Goal: Task Accomplishment & Management: Use online tool/utility

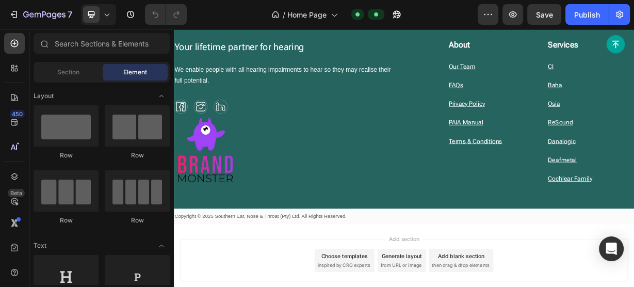
scroll to position [1905, 0]
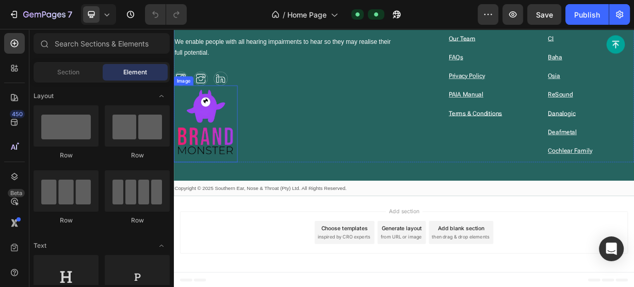
click at [232, 151] on img at bounding box center [217, 156] width 86 height 103
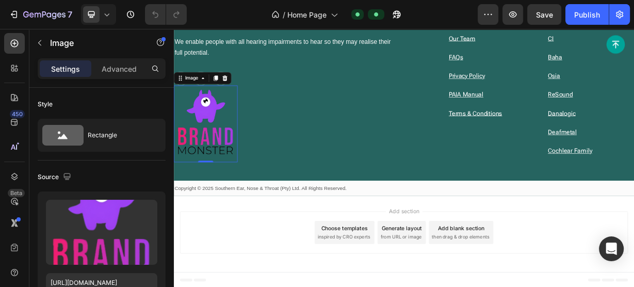
click at [232, 156] on img at bounding box center [217, 156] width 86 height 103
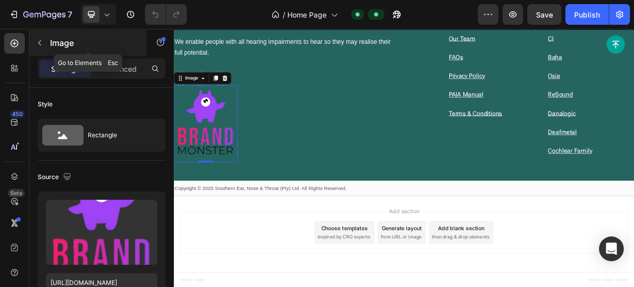
click at [42, 42] on icon "button" at bounding box center [40, 43] width 8 height 8
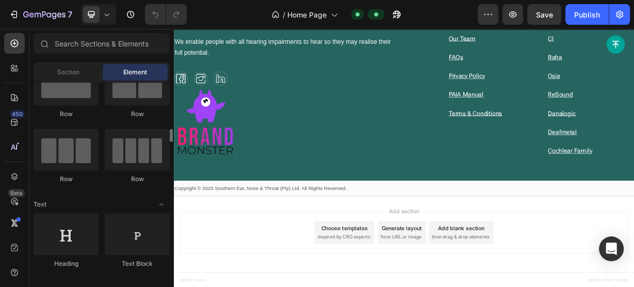
scroll to position [124, 0]
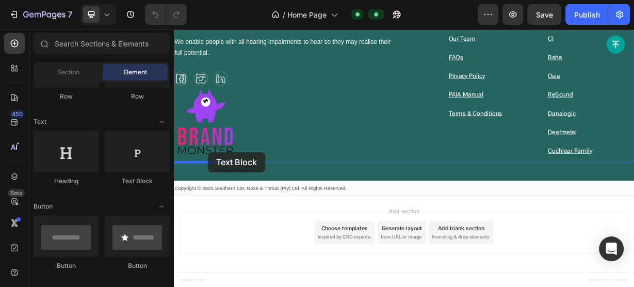
drag, startPoint x: 314, startPoint y: 185, endPoint x: 220, endPoint y: 194, distance: 94.3
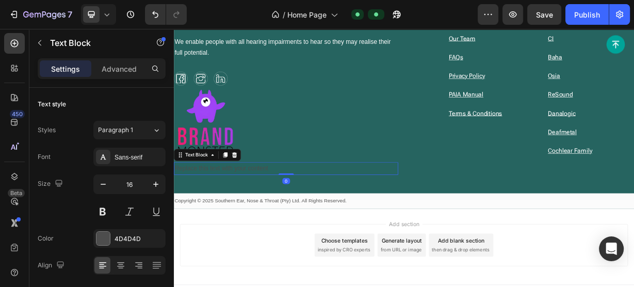
click at [270, 216] on div "Replace this text with your content" at bounding box center [325, 216] width 302 height 17
click at [270, 216] on p "Replace this text with your content" at bounding box center [325, 216] width 300 height 15
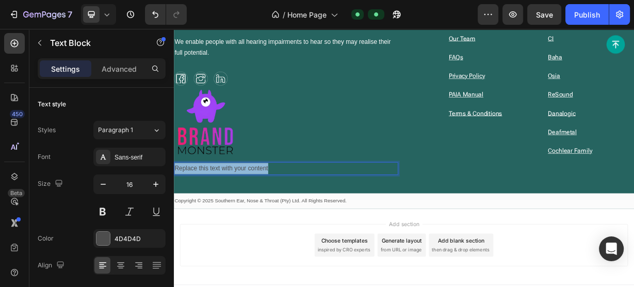
click at [270, 216] on p "Replace this text with your content" at bounding box center [325, 216] width 300 height 15
click at [353, 219] on u "In partnership with Brand Monster for branded banners and display material" at bounding box center [313, 215] width 276 height 9
click at [352, 215] on u "In partnership with Brand Monster for branded banners and display material" at bounding box center [313, 215] width 276 height 9
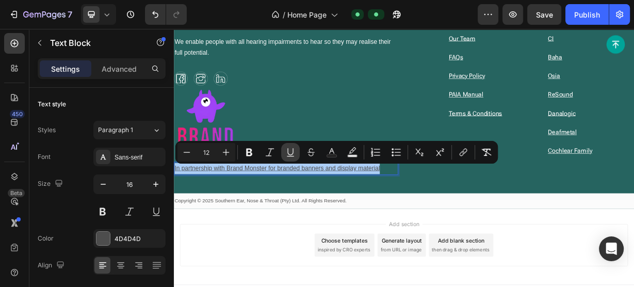
click at [291, 151] on icon "Editor contextual toolbar" at bounding box center [290, 152] width 10 height 10
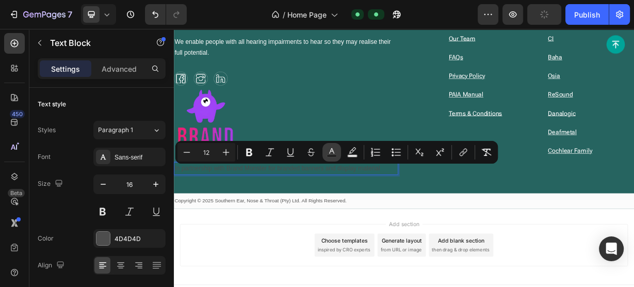
click at [332, 151] on icon "Editor contextual toolbar" at bounding box center [332, 152] width 10 height 10
type input "4D4D4D"
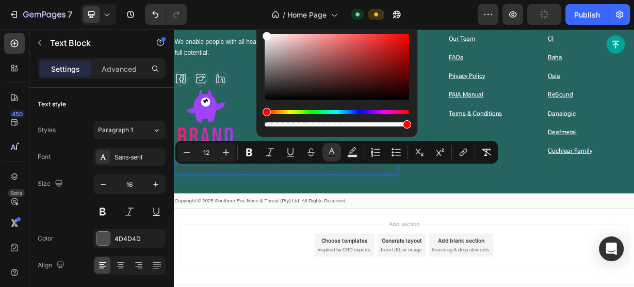
drag, startPoint x: 270, startPoint y: 79, endPoint x: 265, endPoint y: 27, distance: 52.4
click at [265, 0] on body "7 Version history / Home Page Default Preview Publish 450 Beta Sections(18) Ele…" at bounding box center [317, 0] width 634 height 0
type input "FFFFFF"
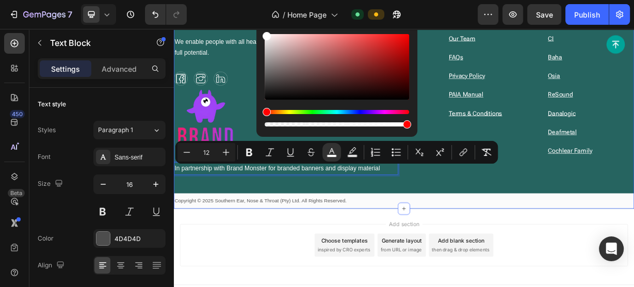
click at [499, 224] on div "Your lifetime partner for hearing Heading We enable people with all hearing imp…" at bounding box center [483, 137] width 619 height 265
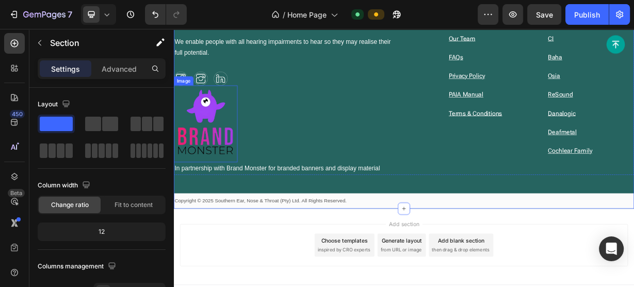
click at [230, 159] on img at bounding box center [217, 156] width 86 height 103
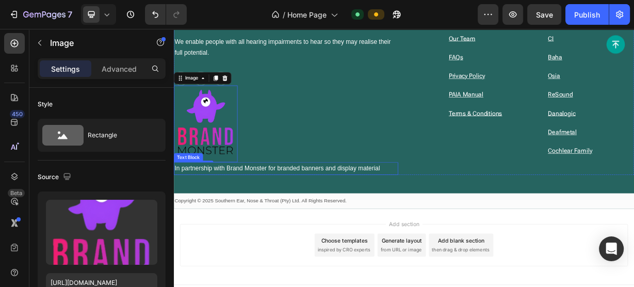
click at [218, 215] on span "In partnership with Brand Monster for branded banners and display material" at bounding box center [313, 215] width 276 height 9
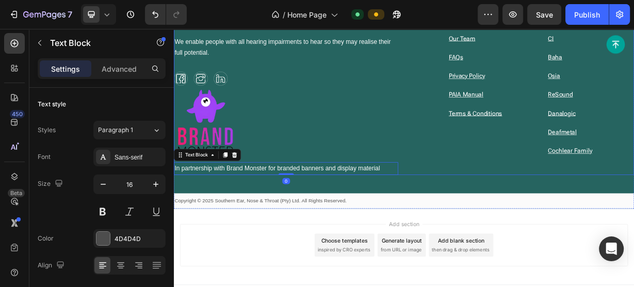
click at [291, 158] on div "Your lifetime partner for hearing Heading We enable people with all hearing imp…" at bounding box center [325, 115] width 302 height 220
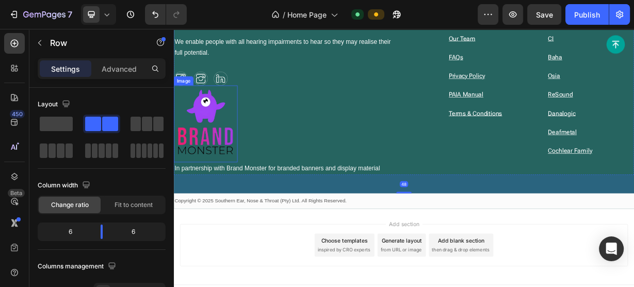
click at [234, 151] on img at bounding box center [217, 156] width 86 height 103
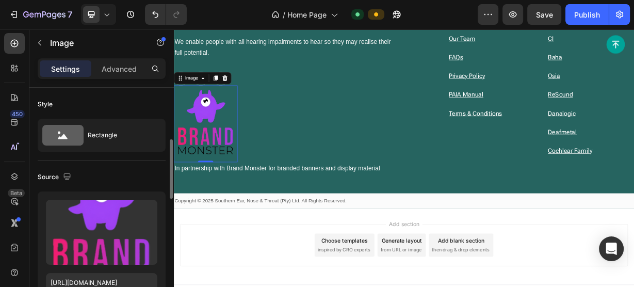
scroll to position [248, 0]
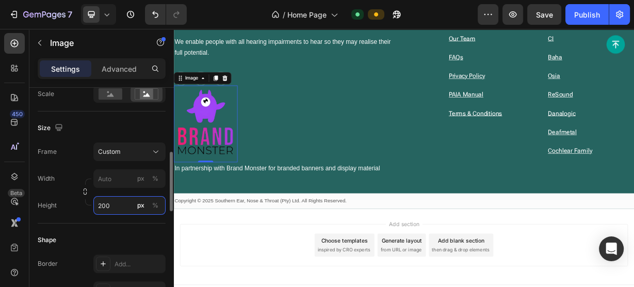
click at [115, 207] on input "200" at bounding box center [129, 205] width 72 height 19
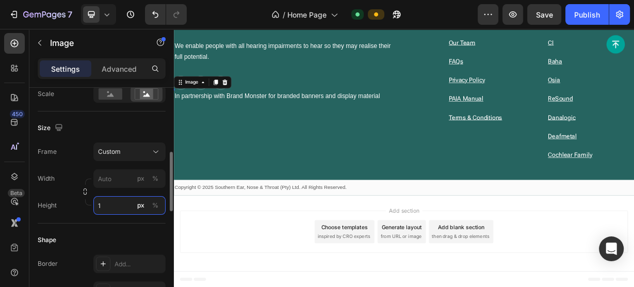
scroll to position [1899, 0]
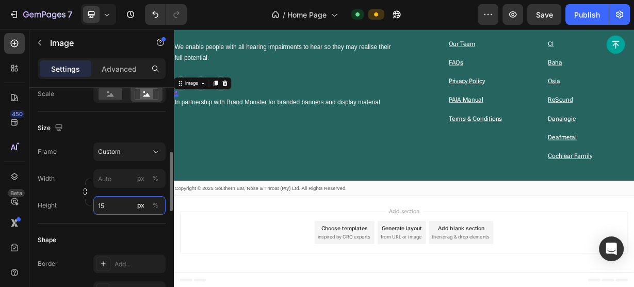
type input "150"
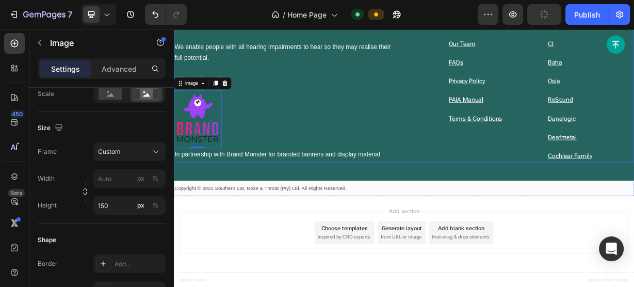
click at [308, 138] on div "Your lifetime partner for hearing Heading We enable people with all hearing imp…" at bounding box center [325, 110] width 302 height 197
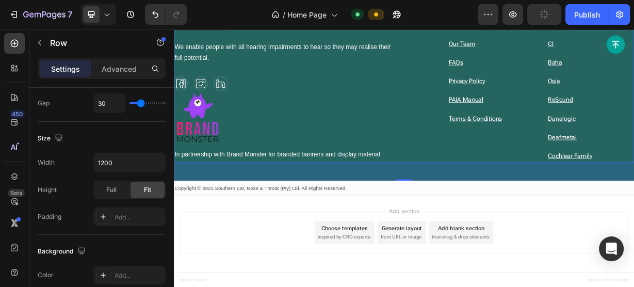
scroll to position [0, 0]
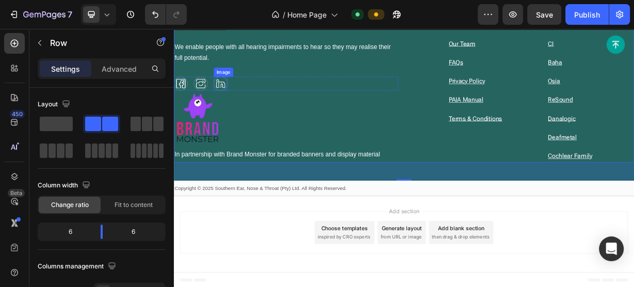
click at [238, 109] on img at bounding box center [236, 102] width 19 height 19
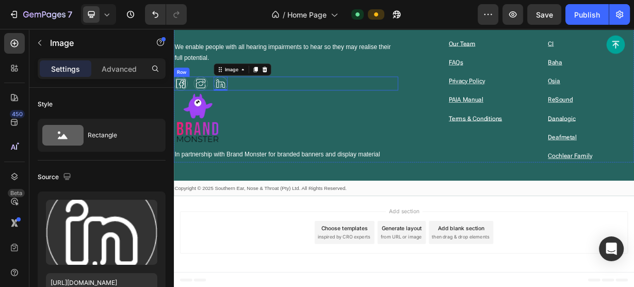
click at [283, 104] on div "Image Image Image 0 Row" at bounding box center [325, 102] width 302 height 19
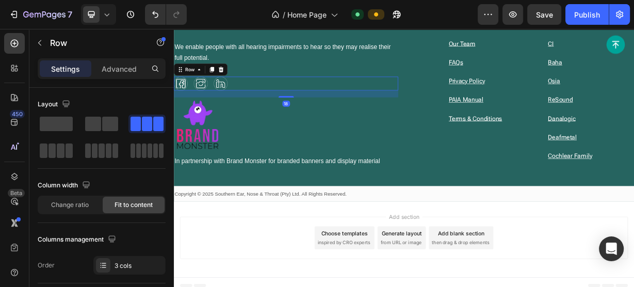
drag, startPoint x: 328, startPoint y: 109, endPoint x: 328, endPoint y: 119, distance: 9.3
click at [328, 119] on div at bounding box center [325, 120] width 21 height 2
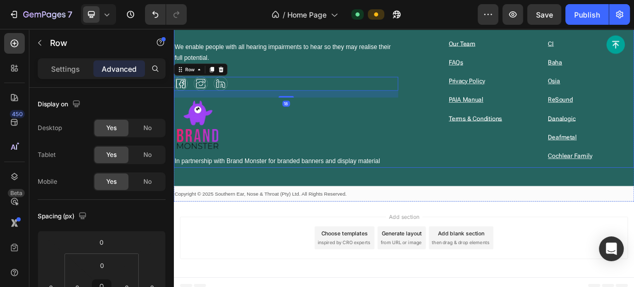
click at [331, 144] on div "Your lifetime partner for hearing Heading We enable people with all hearing imp…" at bounding box center [325, 113] width 302 height 203
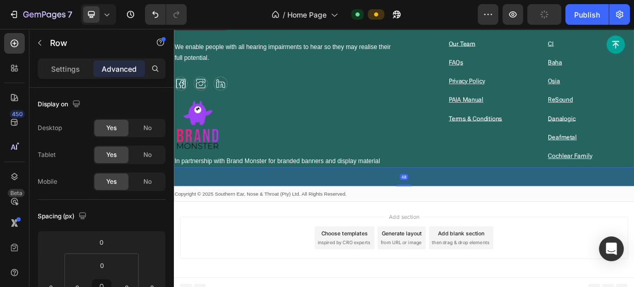
click at [474, 174] on div "Your lifetime partner for hearing Heading We enable people with all hearing imp…" at bounding box center [483, 113] width 619 height 203
click at [590, 15] on div "Publish" at bounding box center [587, 14] width 26 height 11
click at [425, 209] on span "In partnership with Brand Monster for branded banners and display material" at bounding box center [313, 206] width 276 height 9
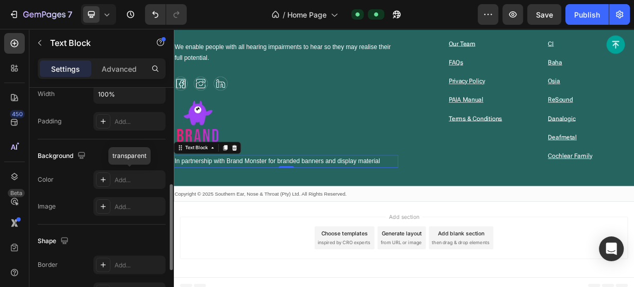
scroll to position [174, 0]
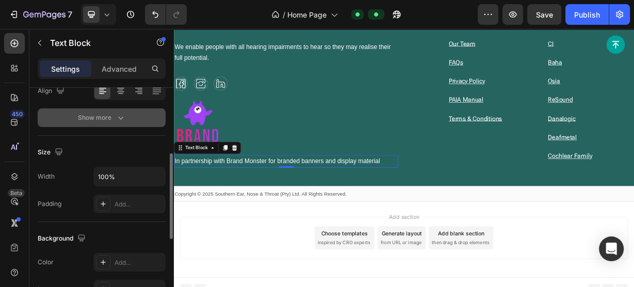
click at [116, 117] on icon "button" at bounding box center [121, 117] width 10 height 10
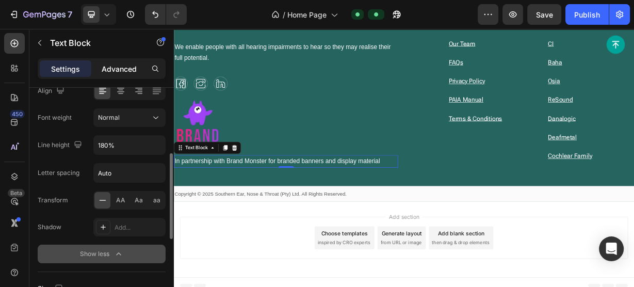
click at [117, 66] on p "Advanced" at bounding box center [119, 68] width 35 height 11
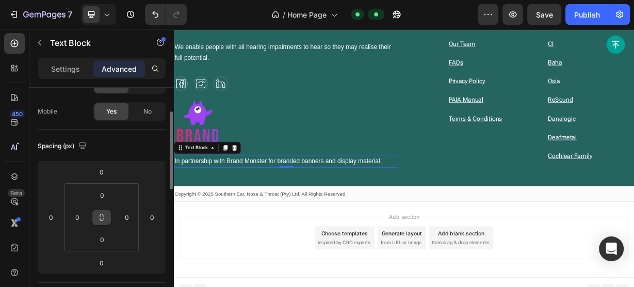
scroll to position [0, 0]
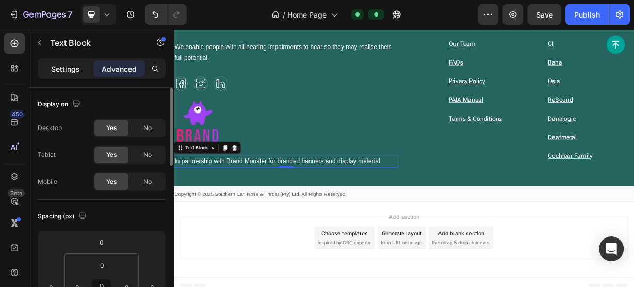
click at [61, 64] on p "Settings" at bounding box center [65, 68] width 29 height 11
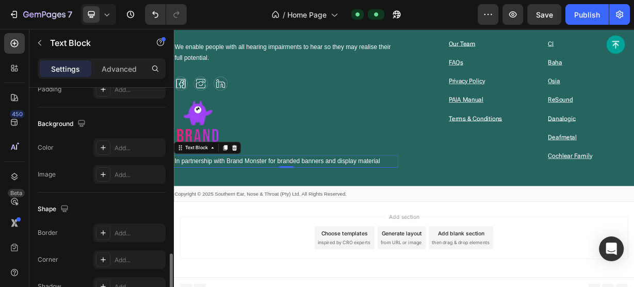
scroll to position [371, 0]
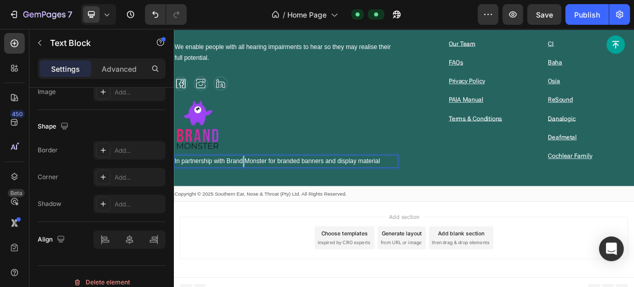
click at [265, 206] on span "In partnership with Brand Monster for branded banners and display material" at bounding box center [313, 206] width 276 height 9
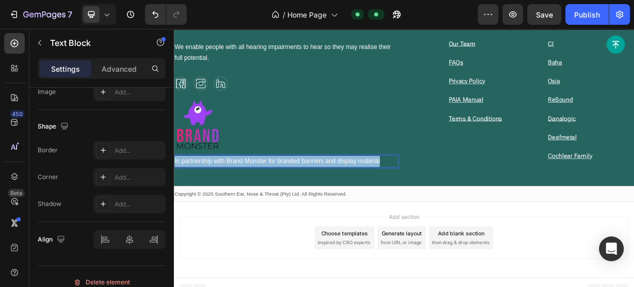
click at [265, 206] on span "In partnership with Brand Monster for branded banners and display material" at bounding box center [313, 206] width 276 height 9
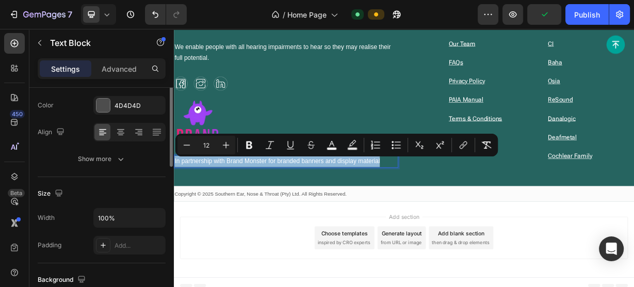
scroll to position [92, 0]
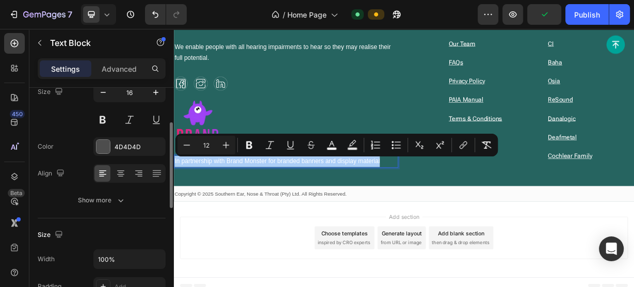
click at [111, 200] on div "Show more" at bounding box center [102, 200] width 48 height 10
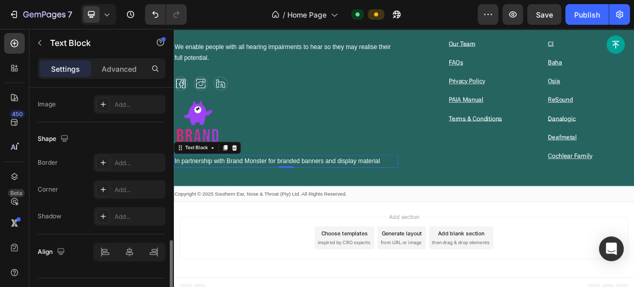
scroll to position [516, 0]
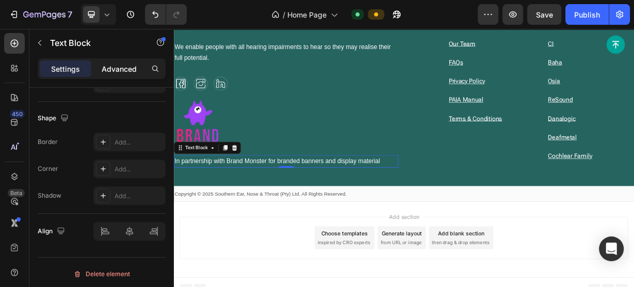
click at [118, 64] on p "Advanced" at bounding box center [119, 68] width 35 height 11
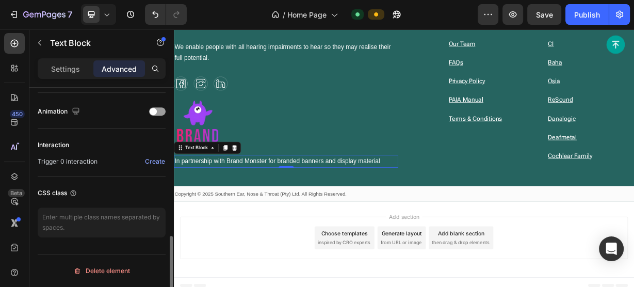
scroll to position [442, 0]
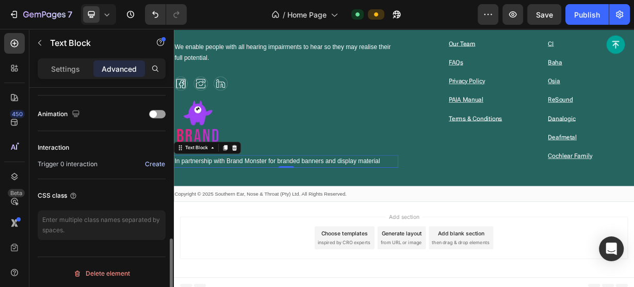
click at [159, 159] on div "Create" at bounding box center [155, 163] width 20 height 9
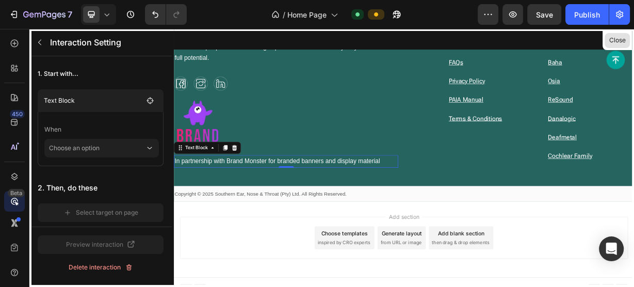
click at [607, 40] on button "Close" at bounding box center [617, 40] width 25 height 15
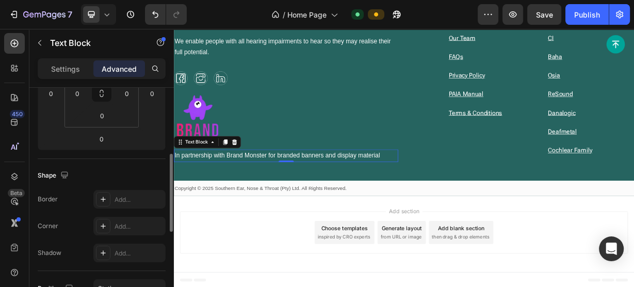
scroll to position [0, 0]
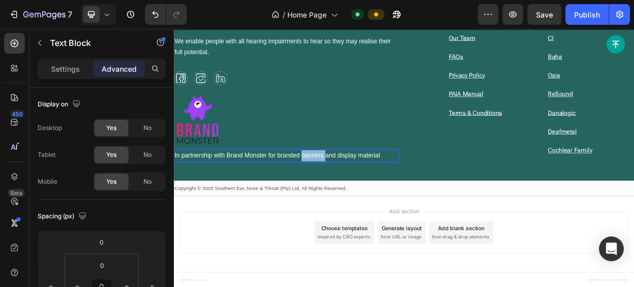
click at [365, 202] on span "In partnership with Brand Monster for branded banners and display material" at bounding box center [313, 198] width 276 height 9
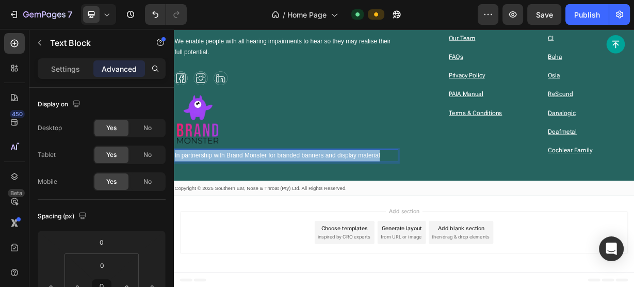
click at [365, 202] on span "In partnership with Brand Monster for branded banners and display material" at bounding box center [313, 198] width 276 height 9
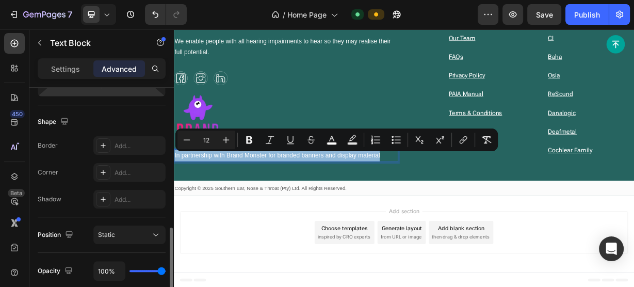
scroll to position [413, 0]
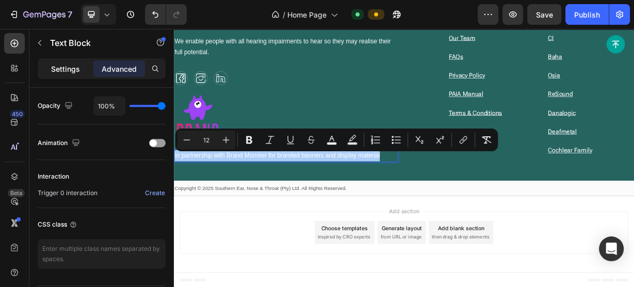
click at [64, 67] on p "Settings" at bounding box center [65, 68] width 29 height 11
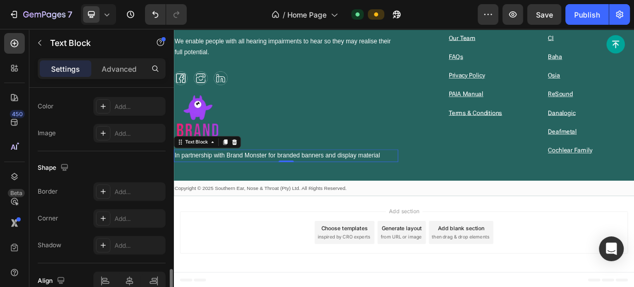
scroll to position [381, 0]
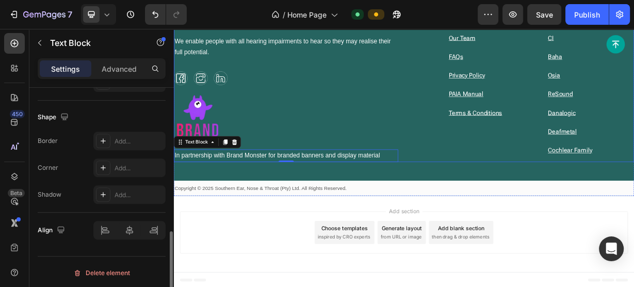
drag, startPoint x: 355, startPoint y: 141, endPoint x: 398, endPoint y: 132, distance: 43.9
click at [355, 141] on div "Your lifetime partner for hearing Heading We enable people with all hearing imp…" at bounding box center [325, 106] width 302 height 203
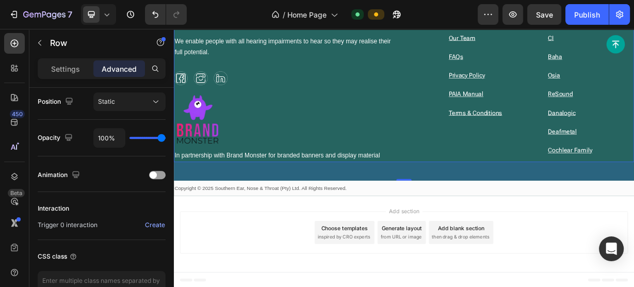
scroll to position [0, 0]
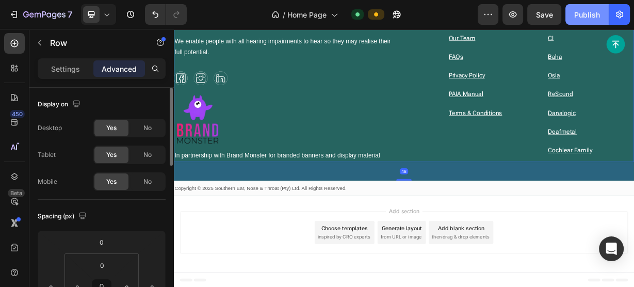
click at [584, 15] on div "Publish" at bounding box center [587, 14] width 26 height 11
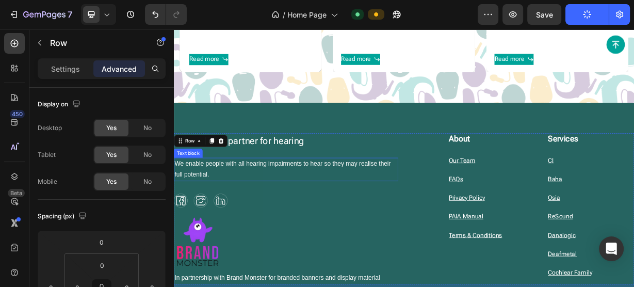
scroll to position [1741, 0]
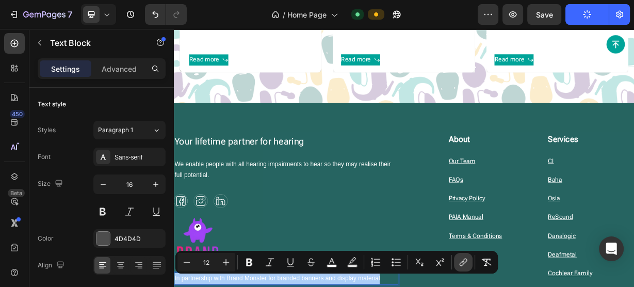
click at [460, 264] on icon "Editor contextual toolbar" at bounding box center [462, 263] width 5 height 5
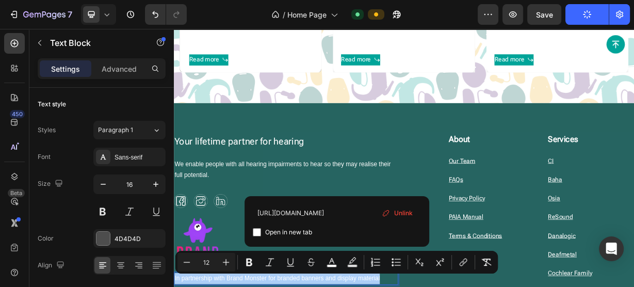
type input "[URL][DOMAIN_NAME]"
click at [261, 233] on label "Open in new tab" at bounding box center [286, 232] width 51 height 12
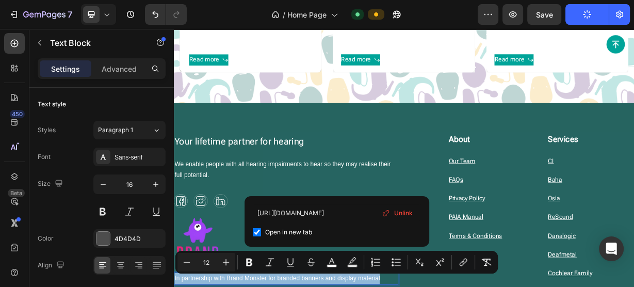
checkbox input "true"
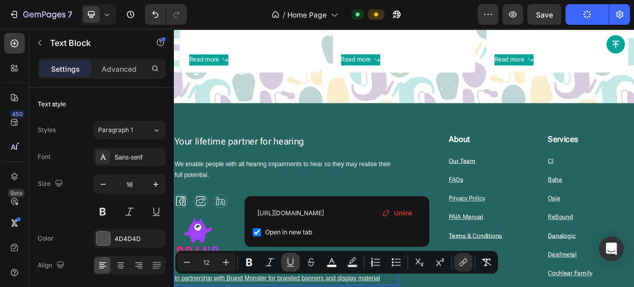
click at [291, 263] on icon "Editor contextual toolbar" at bounding box center [290, 262] width 10 height 10
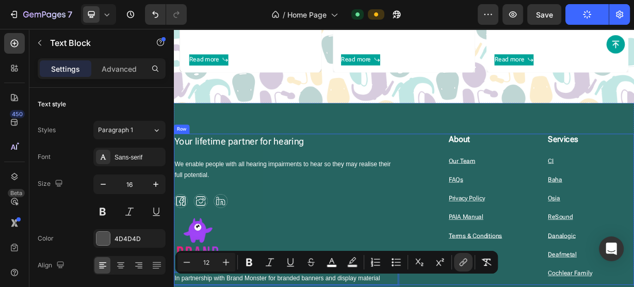
click at [486, 286] on div "Your lifetime partner for hearing Heading We enable people with all hearing imp…" at bounding box center [483, 271] width 619 height 203
